Goal: Transaction & Acquisition: Download file/media

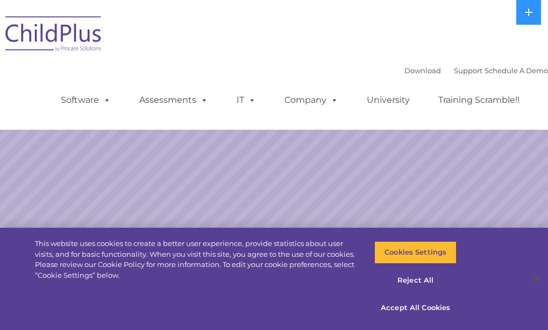
select select "MEDIUM"
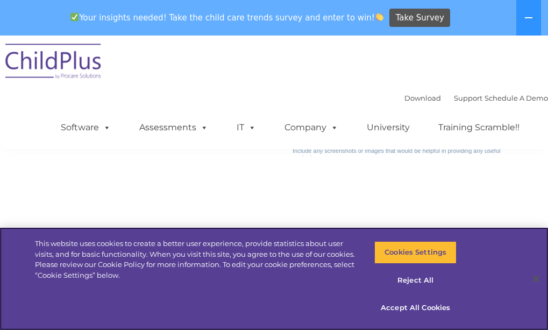
scroll to position [1401, 0]
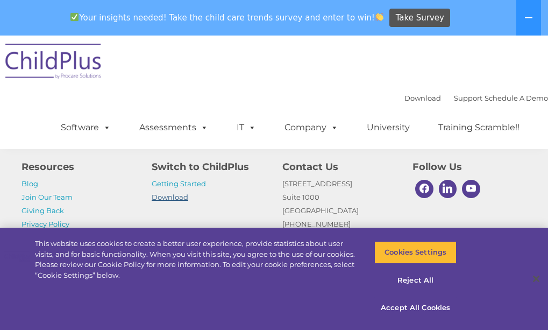
click at [173, 198] on link "Download" at bounding box center [170, 196] width 37 height 9
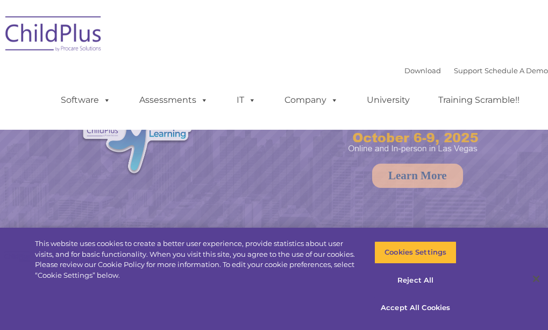
select select "MEDIUM"
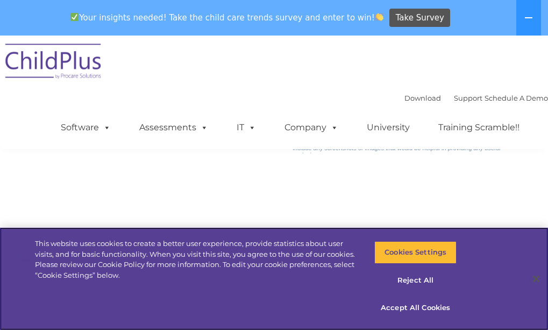
scroll to position [1401, 0]
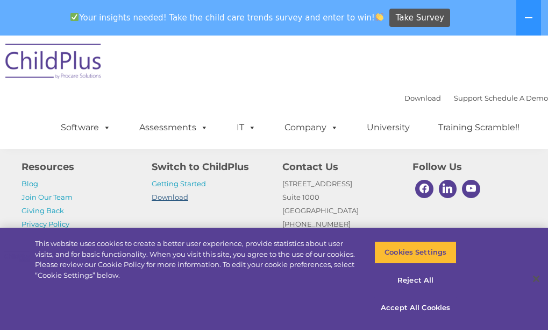
click at [178, 199] on link "Download" at bounding box center [170, 196] width 37 height 9
